Goal: Information Seeking & Learning: Learn about a topic

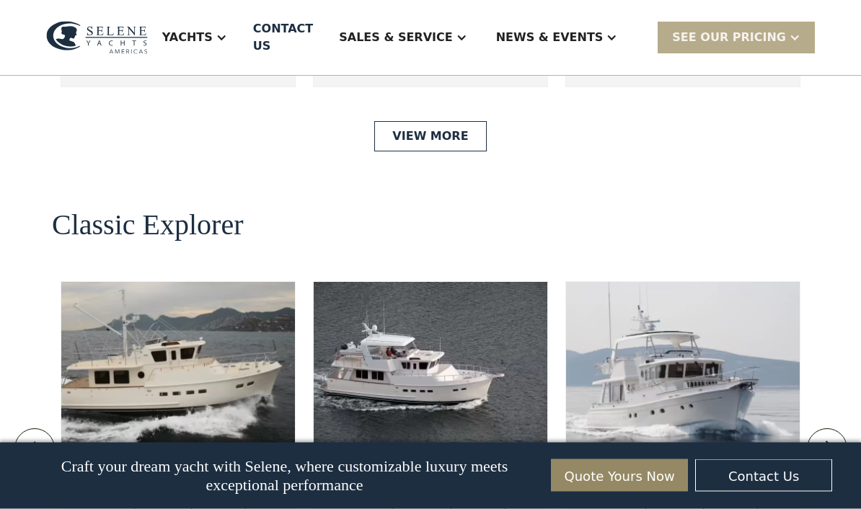
scroll to position [2914, 0]
click at [448, 151] on link "View More" at bounding box center [430, 136] width 112 height 30
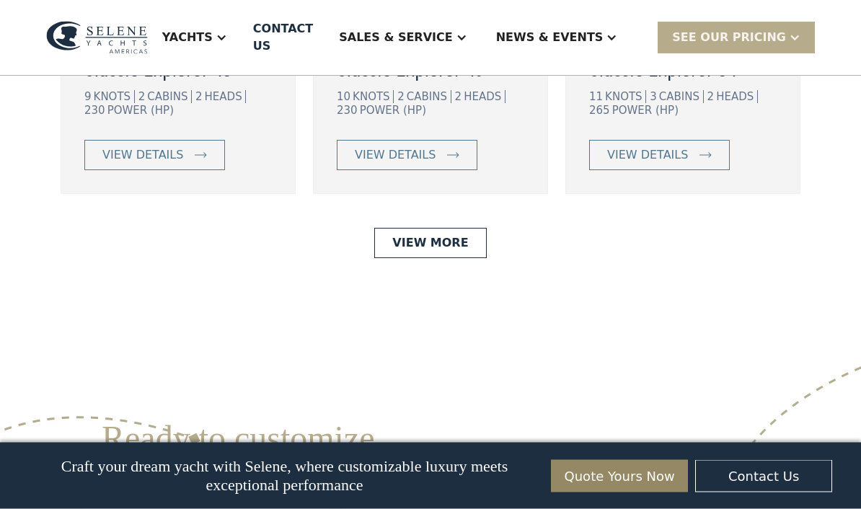
scroll to position [3336, 0]
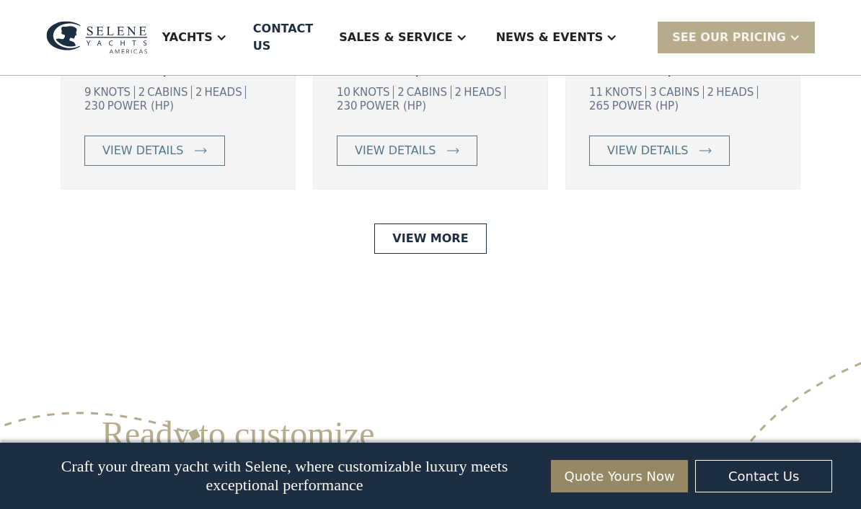
click at [441, 254] on link "View More" at bounding box center [430, 239] width 112 height 30
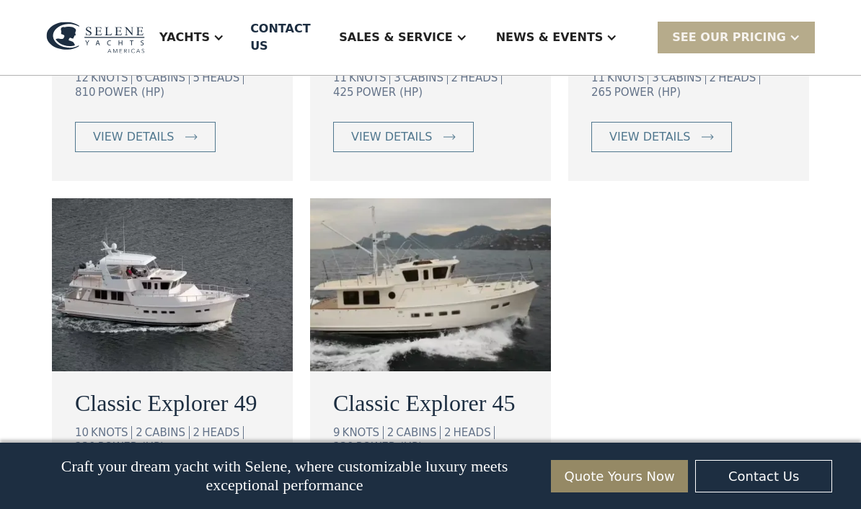
click at [428, 274] on img at bounding box center [430, 284] width 241 height 173
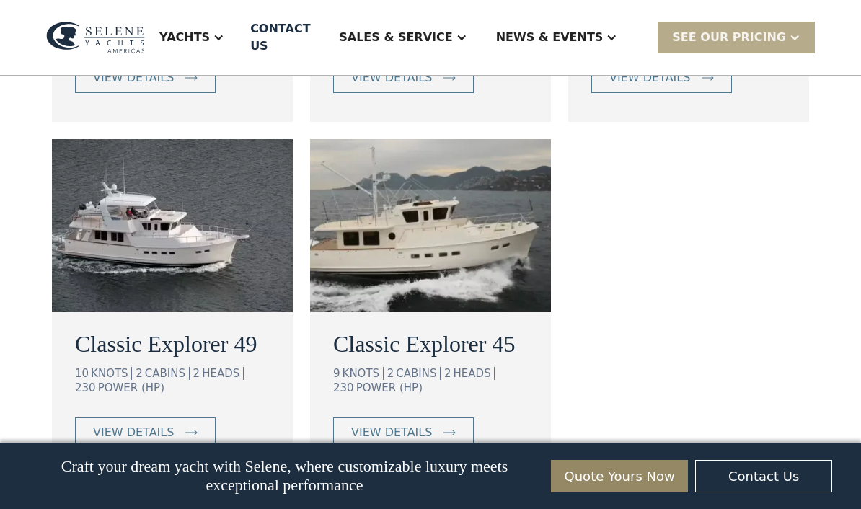
click at [469, 499] on div "Craft your dream yacht with Selene, where customizable luxury meets exceptional…" at bounding box center [431, 476] width 818 height 66
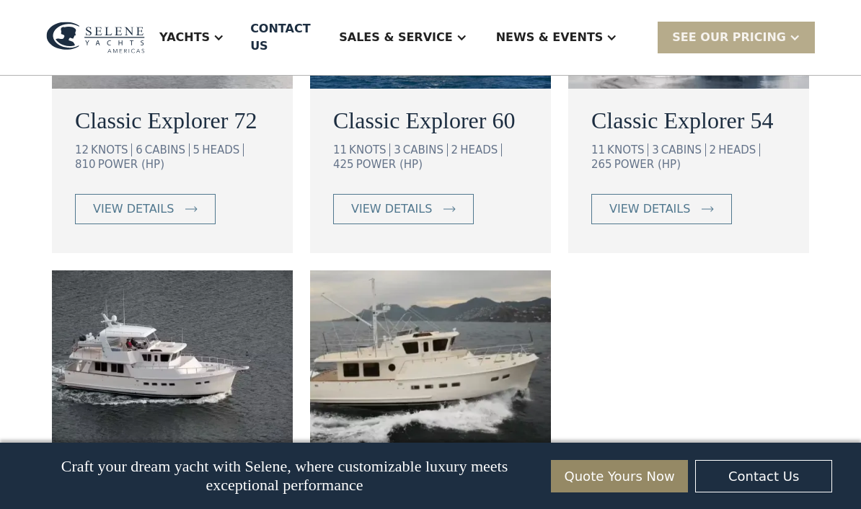
scroll to position [1131, 0]
click at [210, 29] on div "Yachts" at bounding box center [184, 37] width 50 height 17
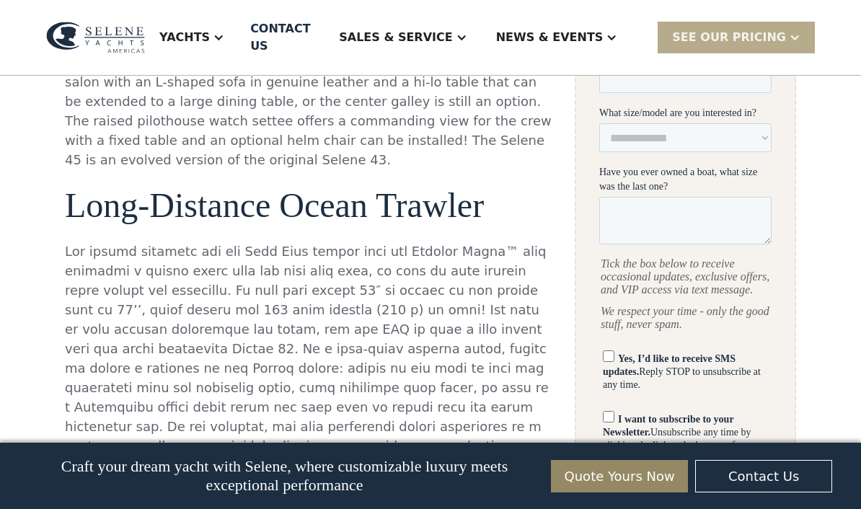
scroll to position [765, 0]
